Goal: Find contact information: Find contact information

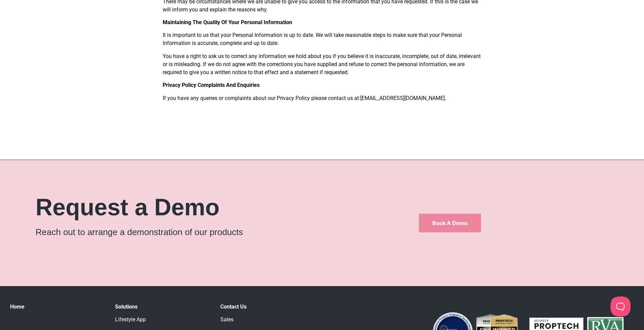
scroll to position [679, 0]
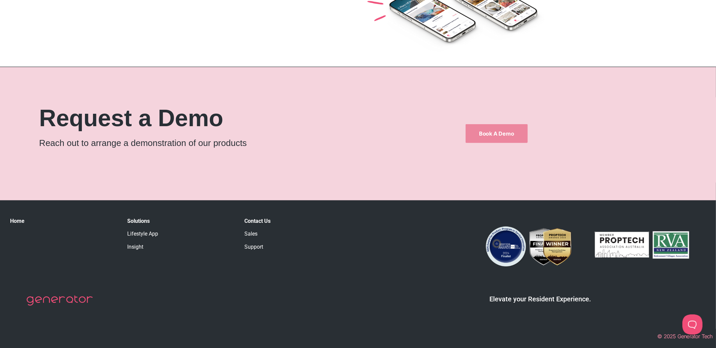
click at [252, 247] on link "Support" at bounding box center [253, 247] width 19 height 6
